Goal: Task Accomplishment & Management: Use online tool/utility

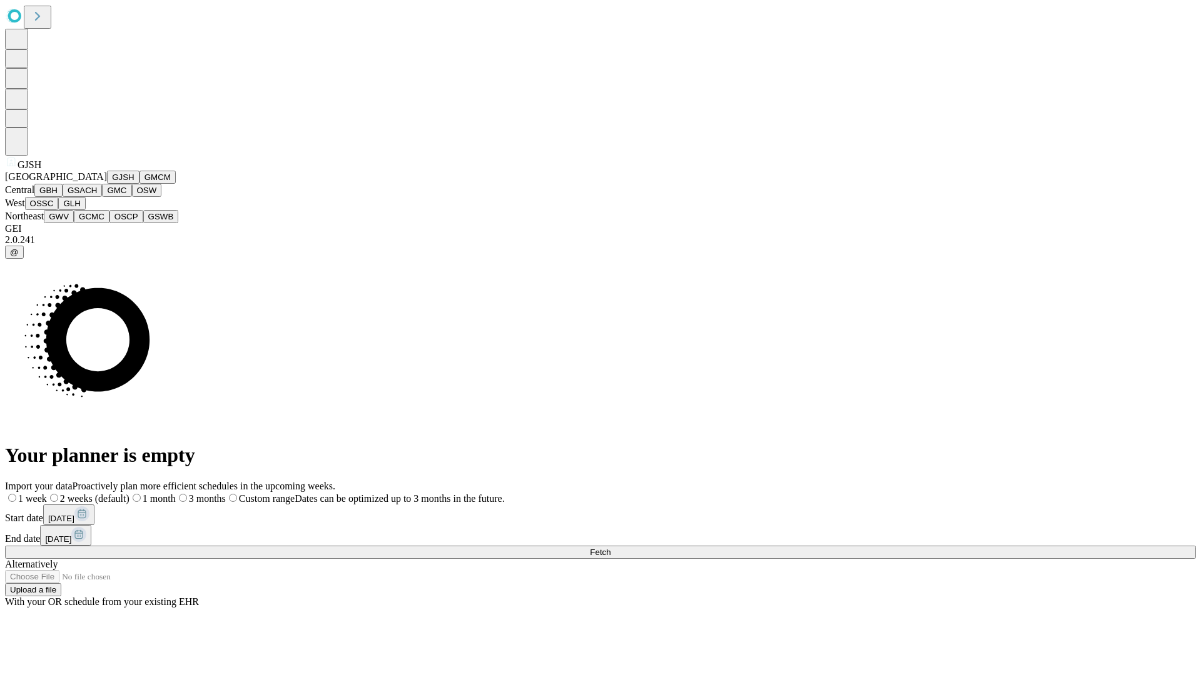
click at [107, 184] on button "GJSH" at bounding box center [123, 177] width 33 height 13
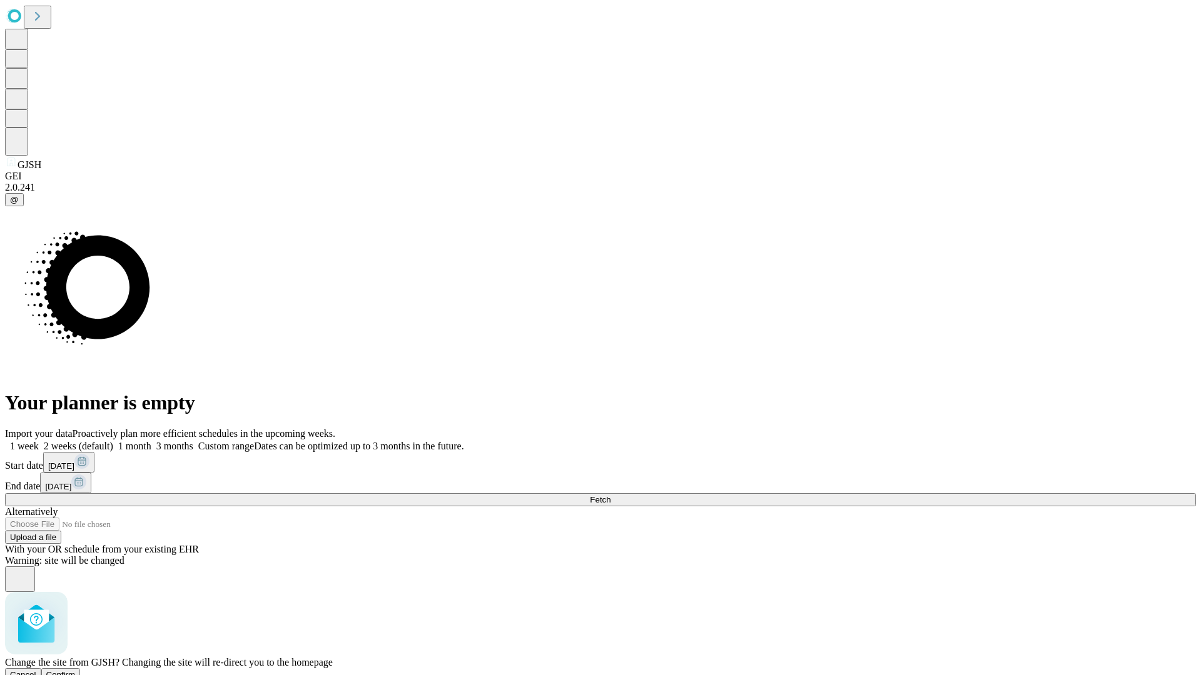
click at [76, 670] on span "Confirm" at bounding box center [60, 674] width 29 height 9
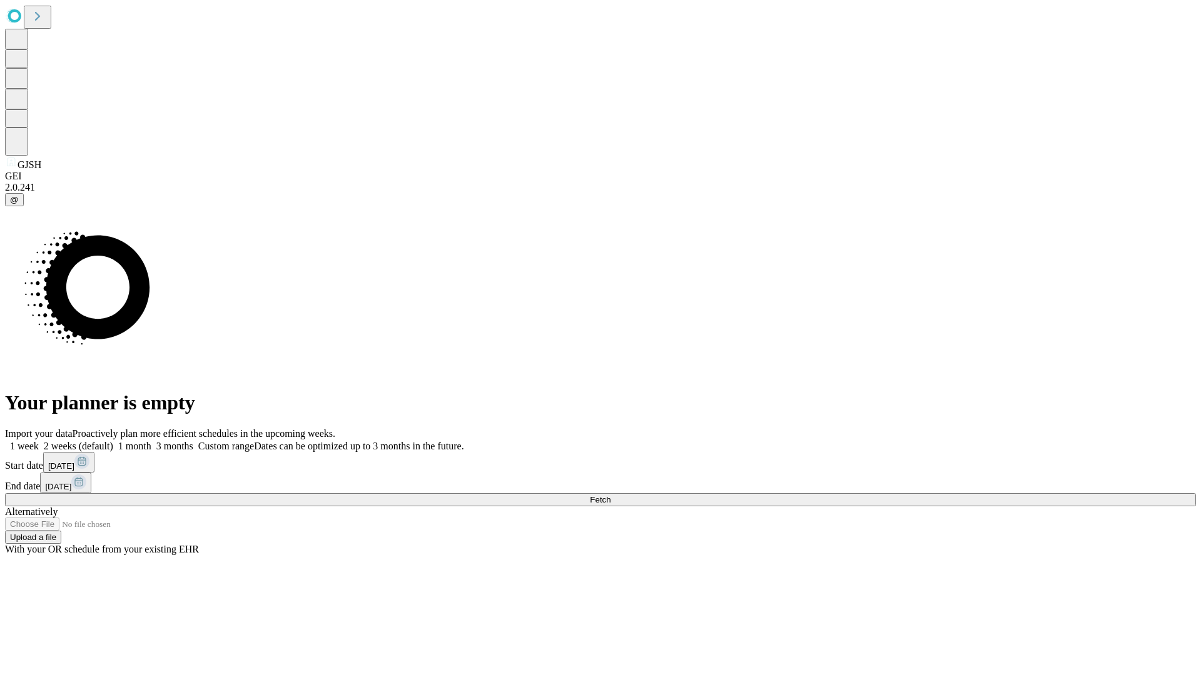
click at [113, 441] on label "2 weeks (default)" at bounding box center [76, 446] width 74 height 11
click at [610, 495] on span "Fetch" at bounding box center [600, 499] width 21 height 9
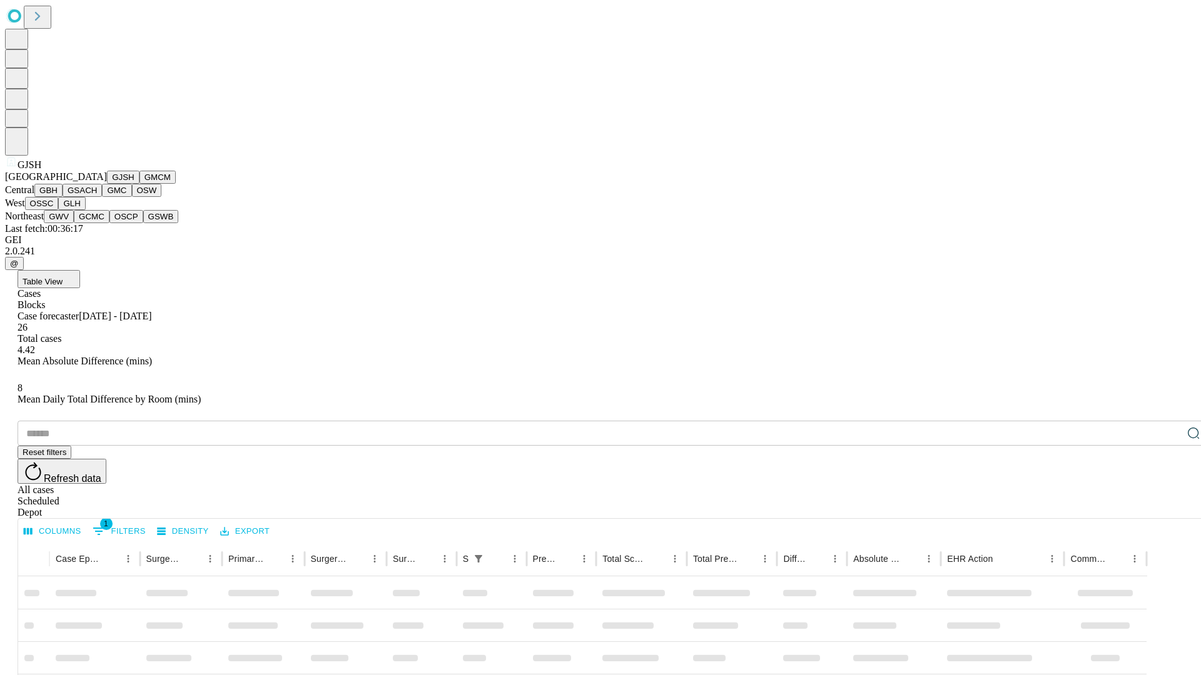
click at [139, 184] on button "GMCM" at bounding box center [157, 177] width 36 height 13
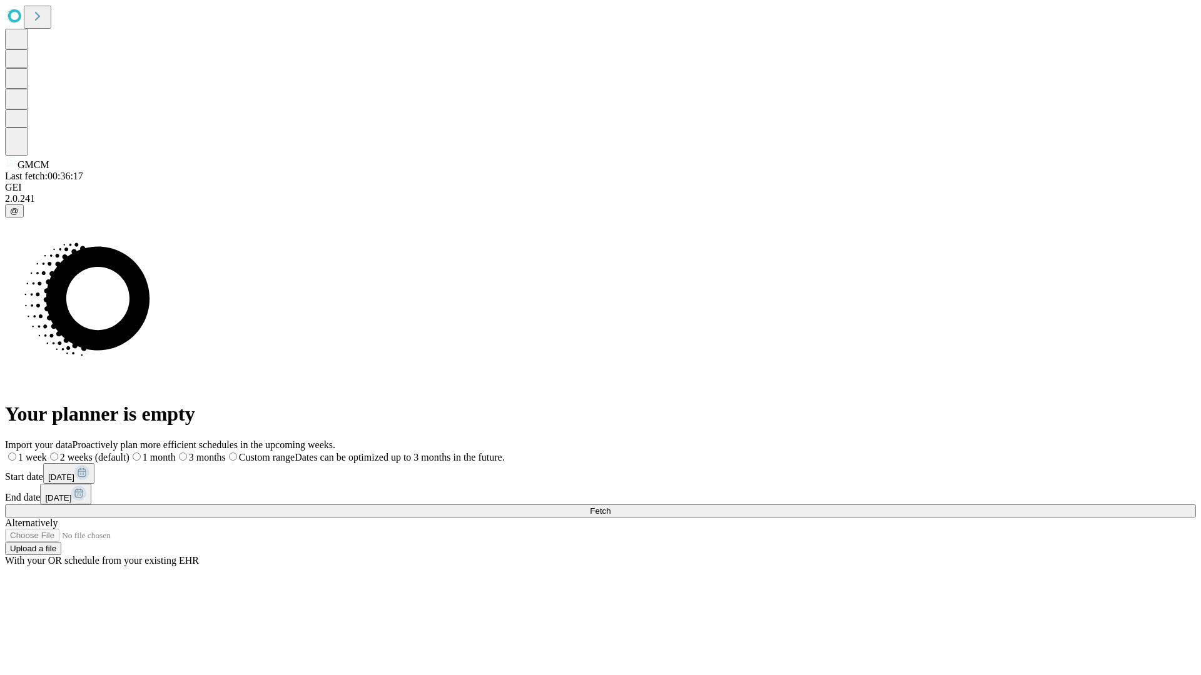
click at [129, 452] on label "2 weeks (default)" at bounding box center [88, 457] width 83 height 11
click at [610, 507] on span "Fetch" at bounding box center [600, 511] width 21 height 9
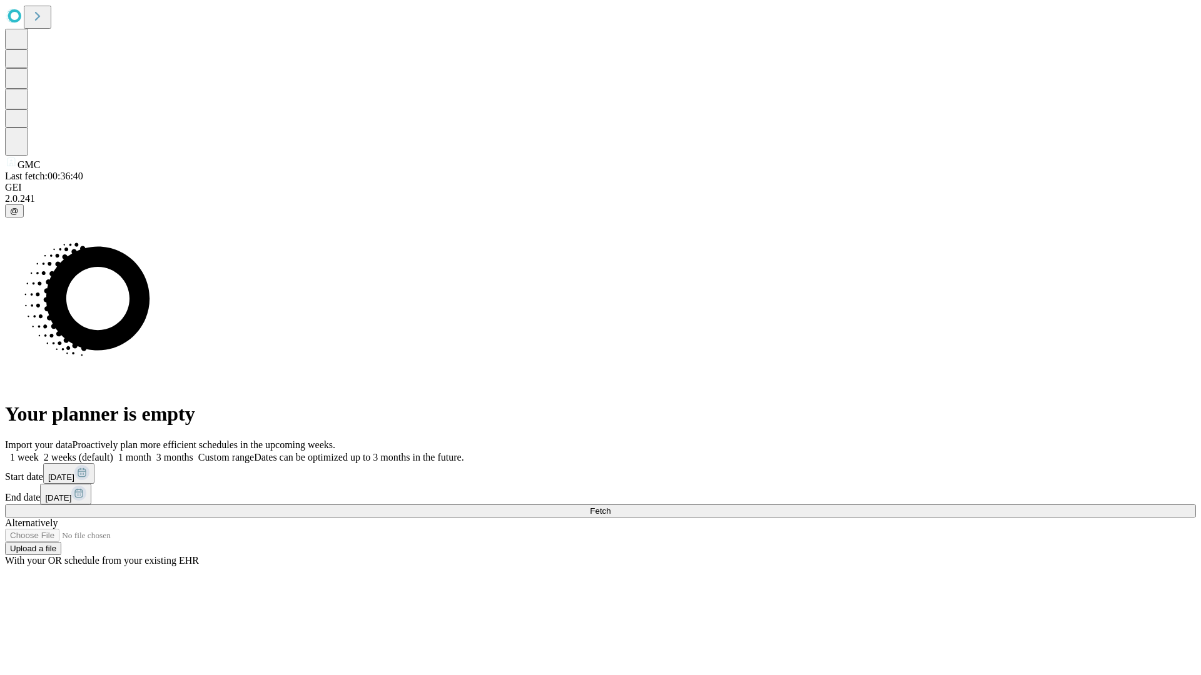
click at [113, 452] on label "2 weeks (default)" at bounding box center [76, 457] width 74 height 11
click at [610, 507] on span "Fetch" at bounding box center [600, 511] width 21 height 9
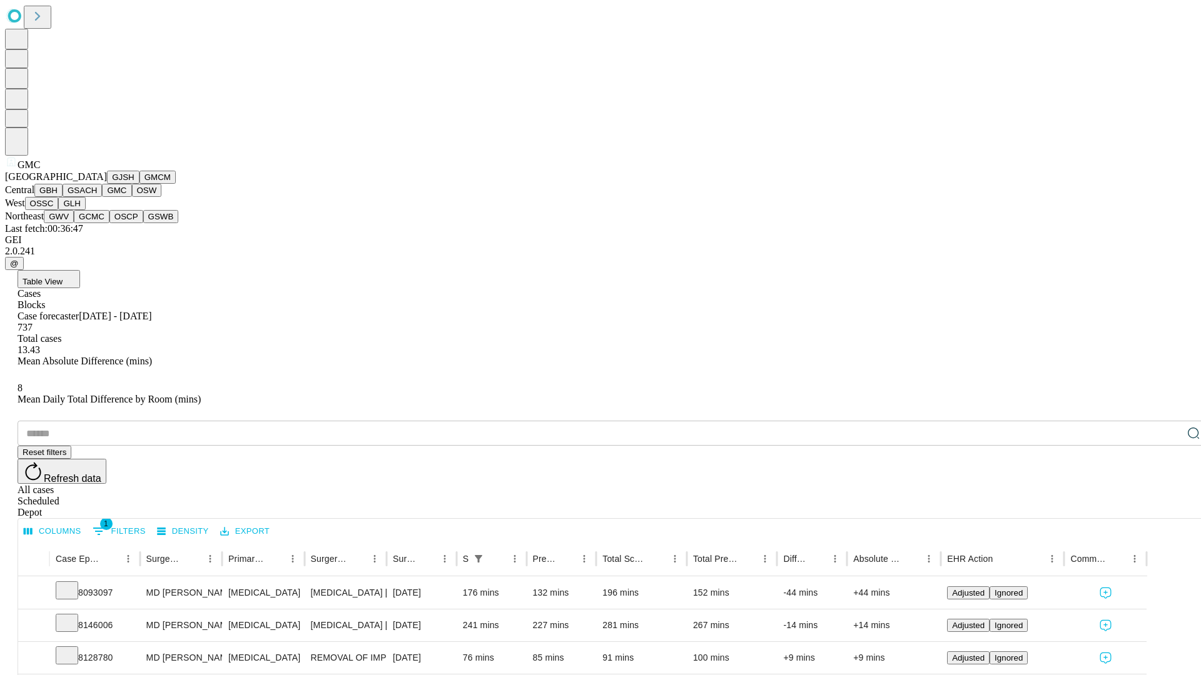
click at [132, 197] on button "OSW" at bounding box center [147, 190] width 30 height 13
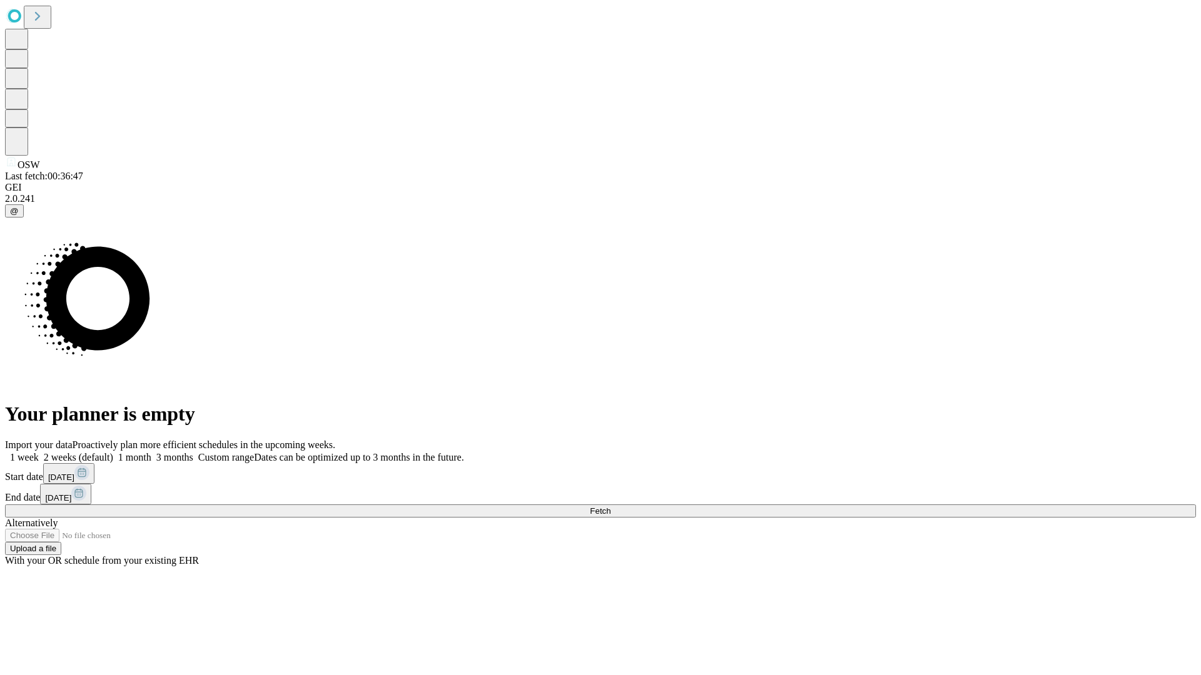
click at [113, 452] on label "2 weeks (default)" at bounding box center [76, 457] width 74 height 11
click at [610, 507] on span "Fetch" at bounding box center [600, 511] width 21 height 9
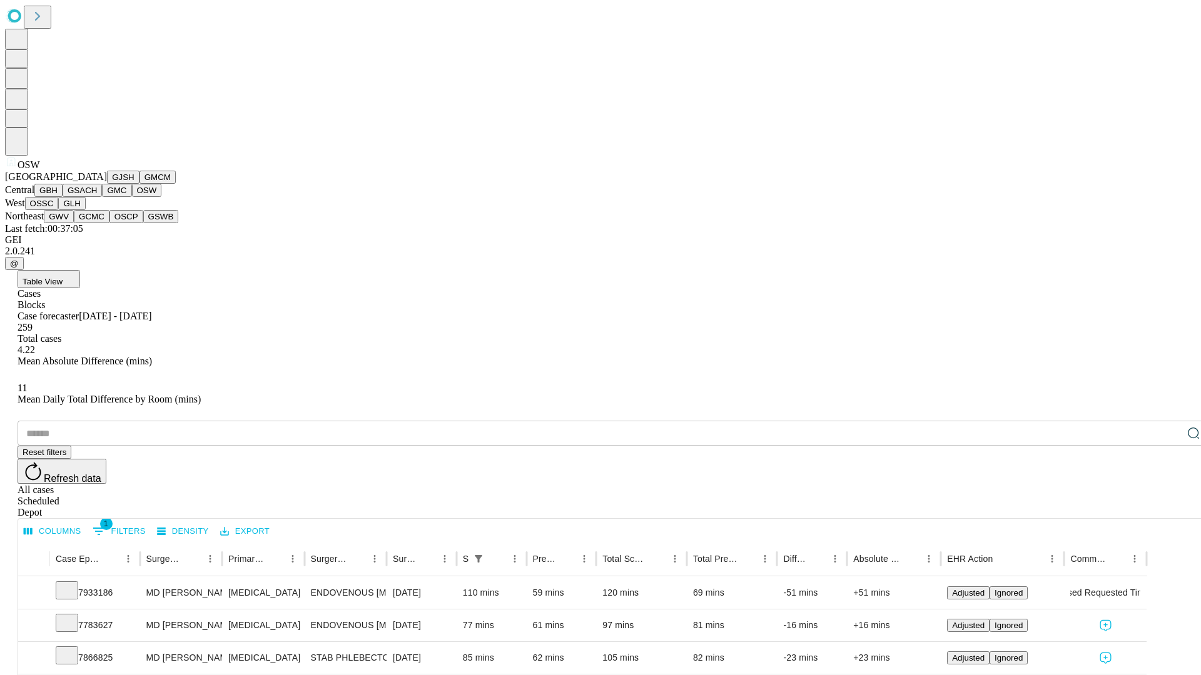
click at [59, 210] on button "OSSC" at bounding box center [42, 203] width 34 height 13
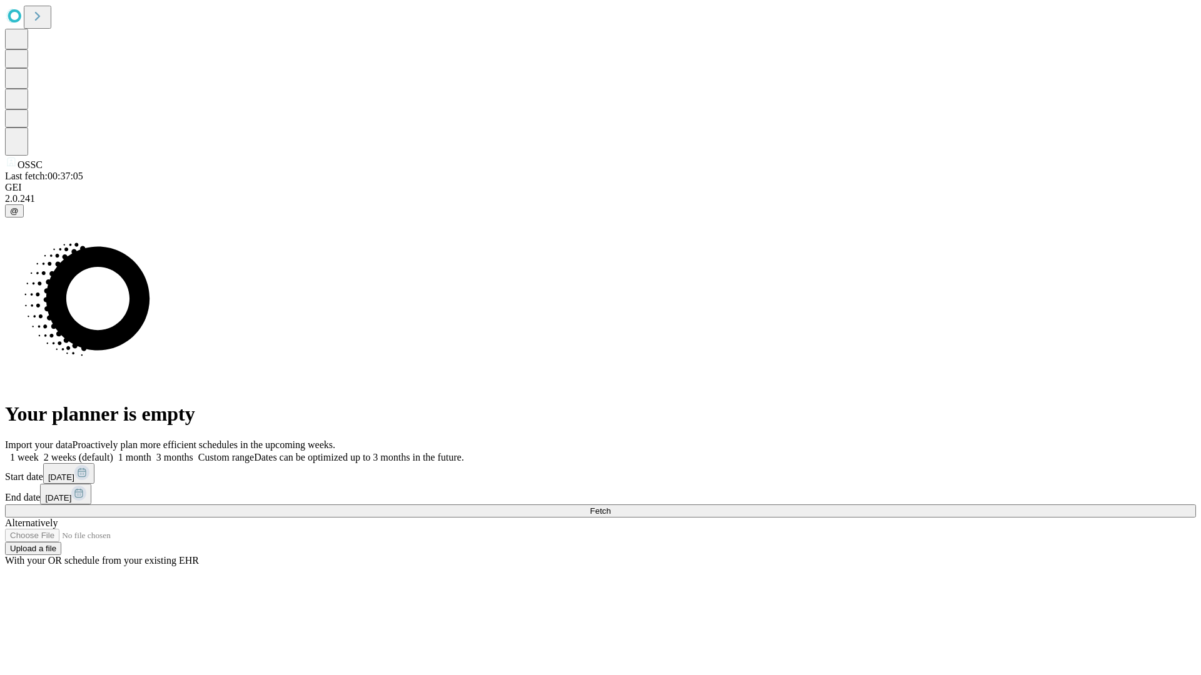
click at [113, 452] on label "2 weeks (default)" at bounding box center [76, 457] width 74 height 11
click at [610, 507] on span "Fetch" at bounding box center [600, 511] width 21 height 9
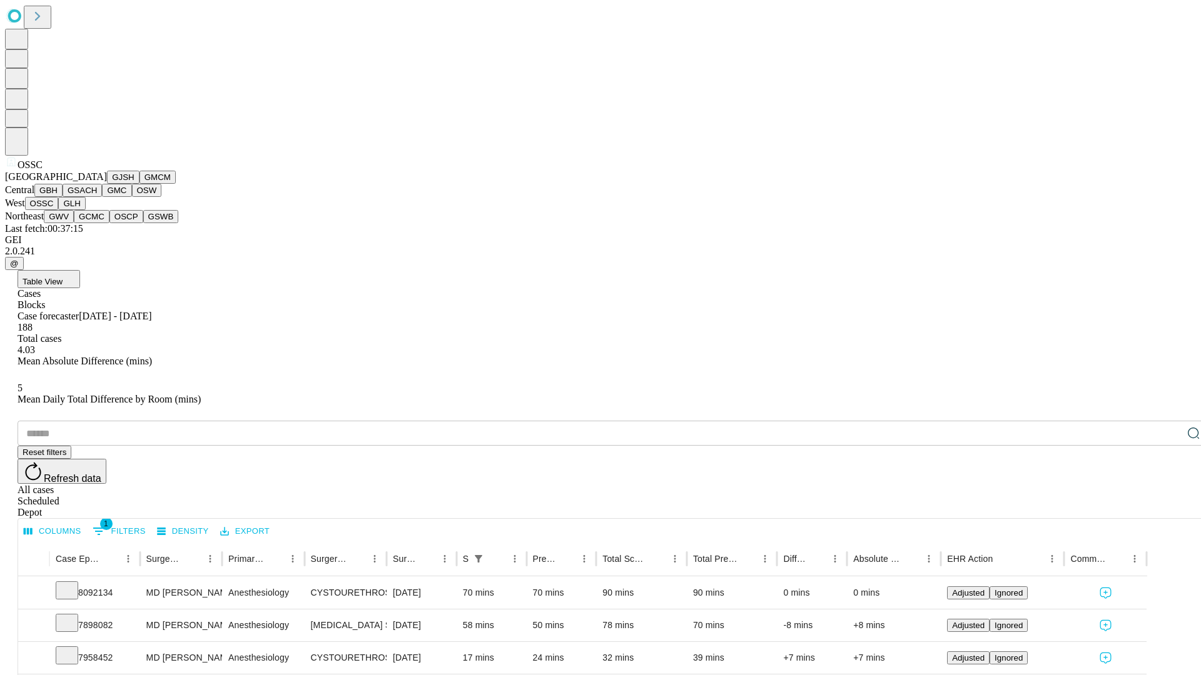
click at [85, 210] on button "GLH" at bounding box center [71, 203] width 27 height 13
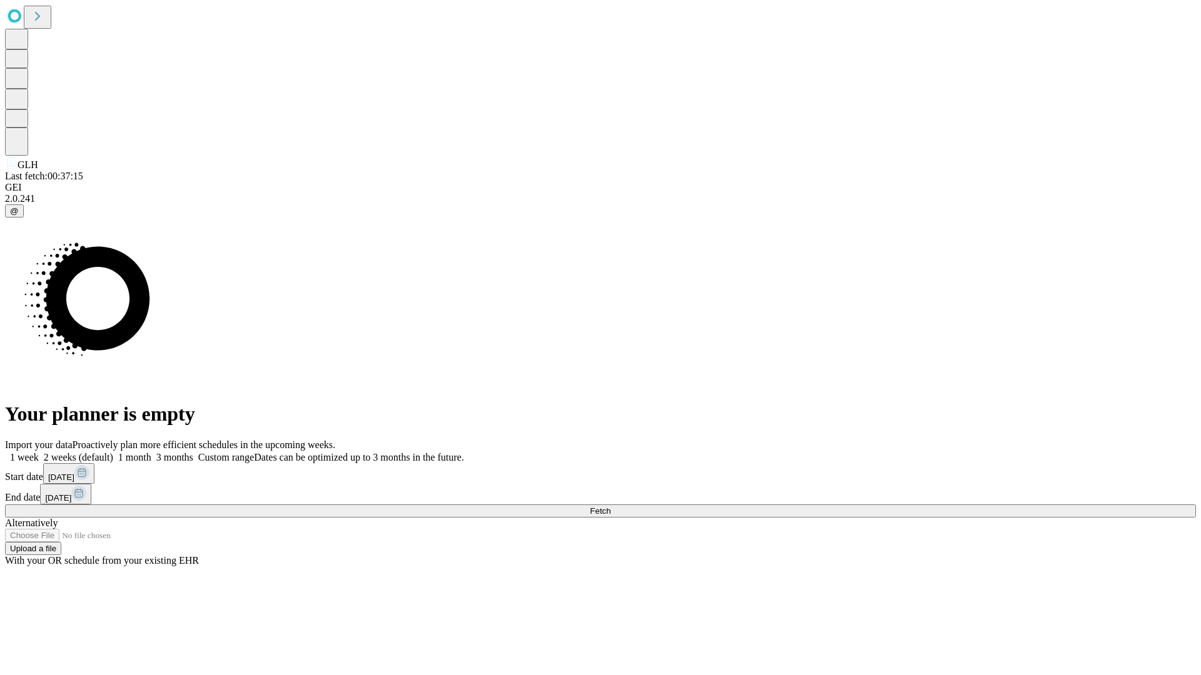
click at [113, 452] on label "2 weeks (default)" at bounding box center [76, 457] width 74 height 11
click at [610, 507] on span "Fetch" at bounding box center [600, 511] width 21 height 9
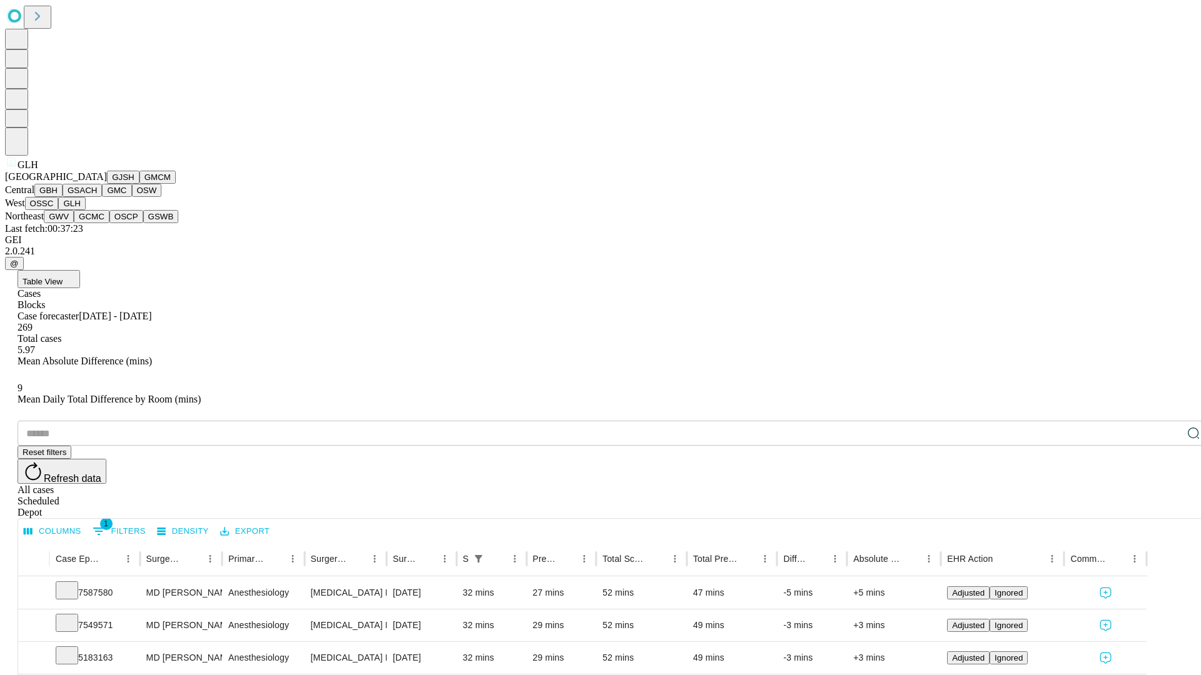
click at [74, 223] on button "GWV" at bounding box center [59, 216] width 30 height 13
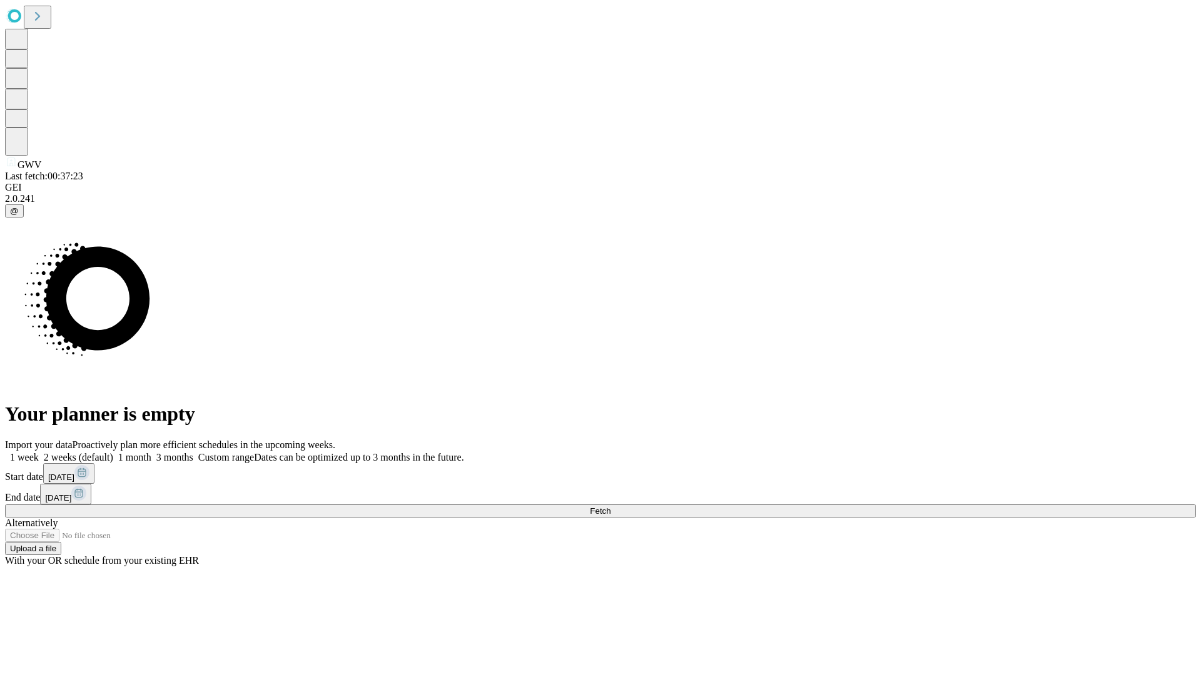
click at [610, 507] on span "Fetch" at bounding box center [600, 511] width 21 height 9
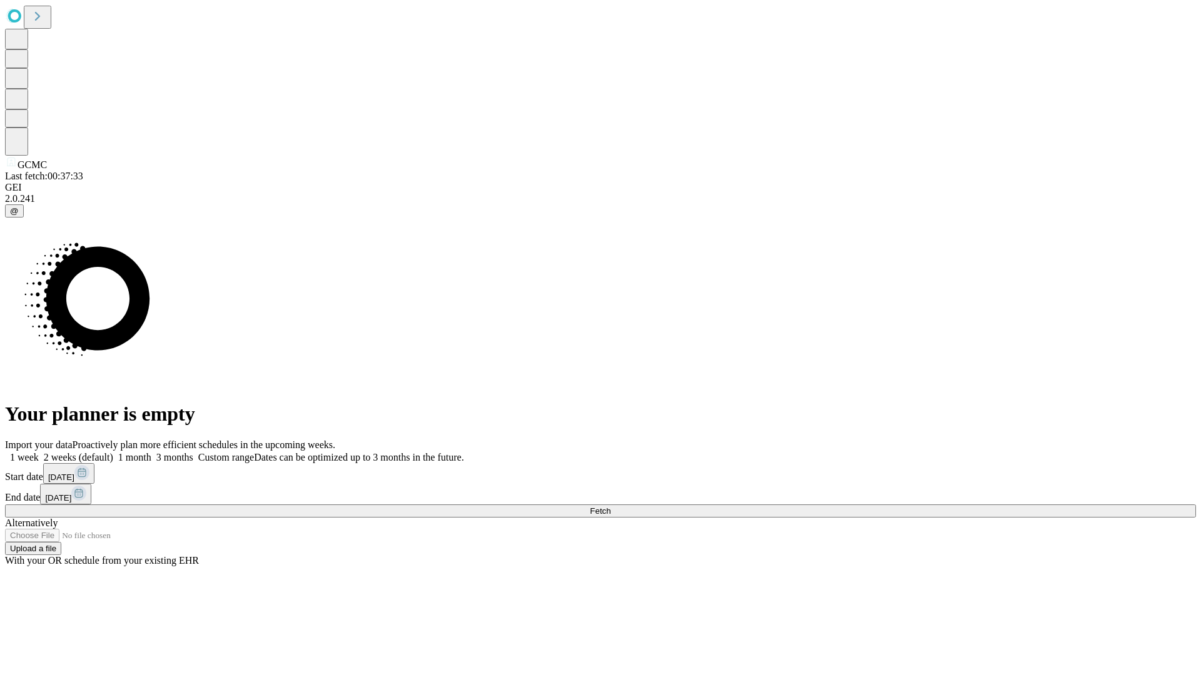
click at [113, 452] on label "2 weeks (default)" at bounding box center [76, 457] width 74 height 11
click at [610, 507] on span "Fetch" at bounding box center [600, 511] width 21 height 9
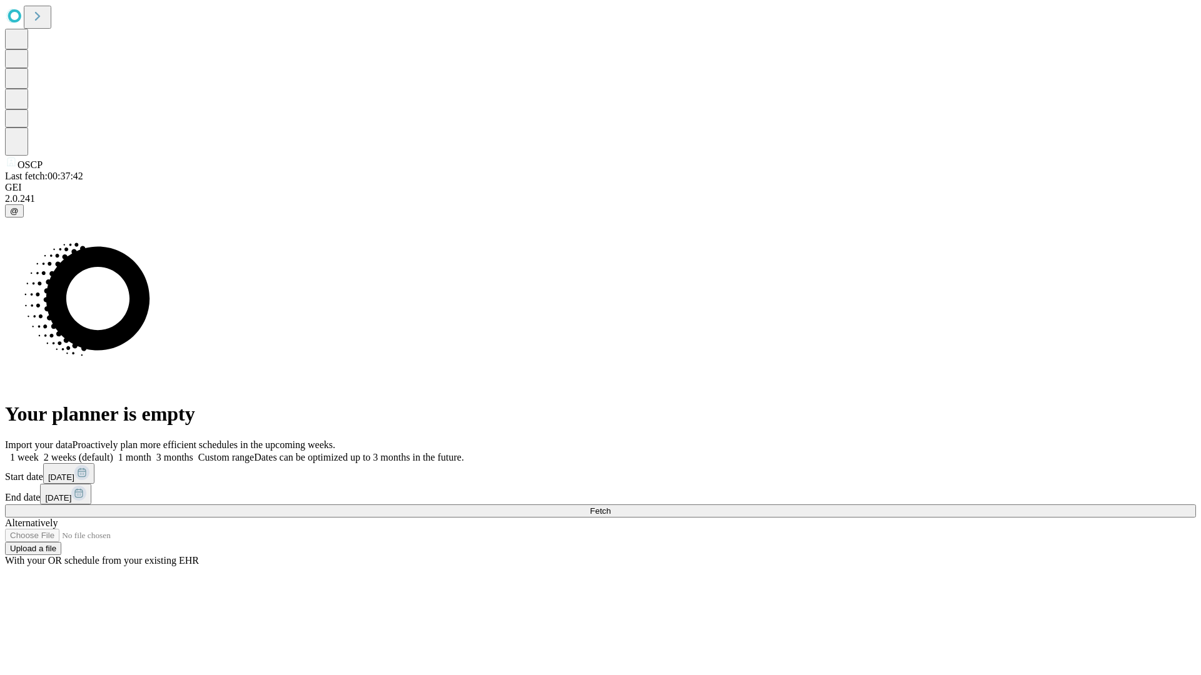
click at [113, 452] on label "2 weeks (default)" at bounding box center [76, 457] width 74 height 11
click at [610, 507] on span "Fetch" at bounding box center [600, 511] width 21 height 9
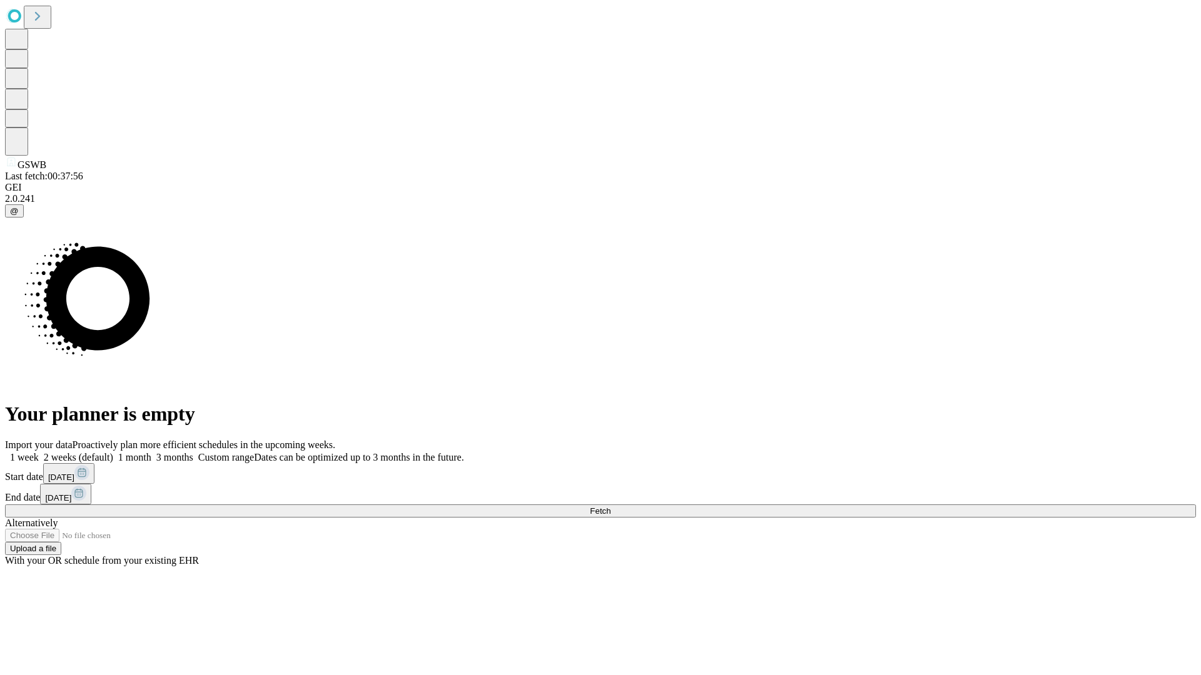
click at [113, 452] on label "2 weeks (default)" at bounding box center [76, 457] width 74 height 11
click at [610, 507] on span "Fetch" at bounding box center [600, 511] width 21 height 9
